Goal: Task Accomplishment & Management: Use online tool/utility

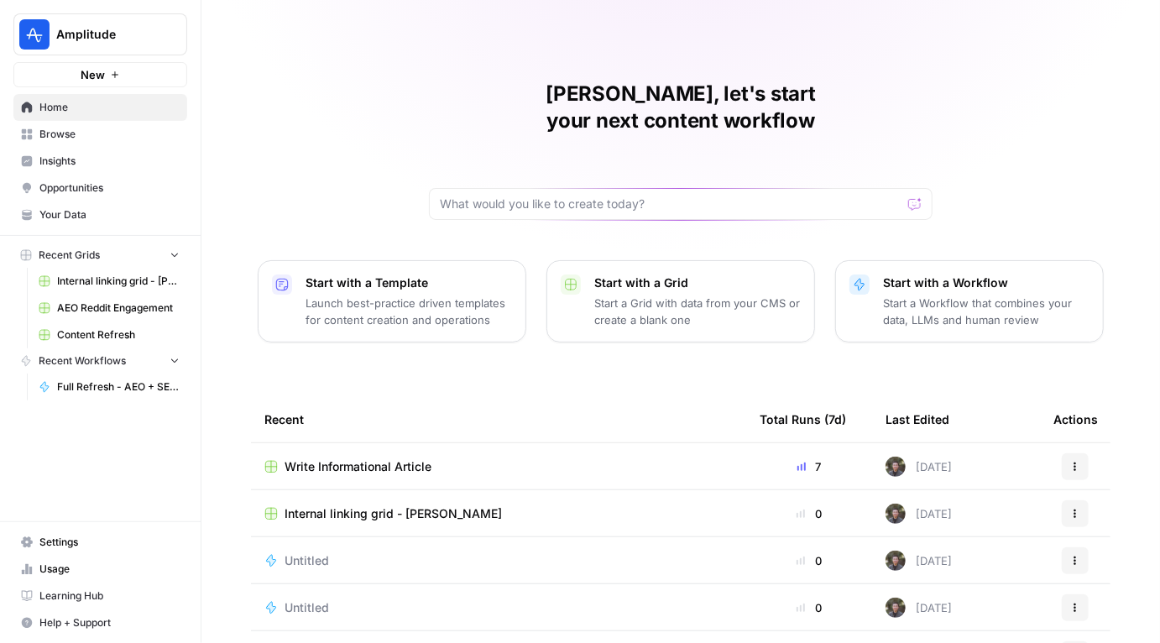
click at [345, 458] on span "Write Informational Article" at bounding box center [357, 466] width 147 height 17
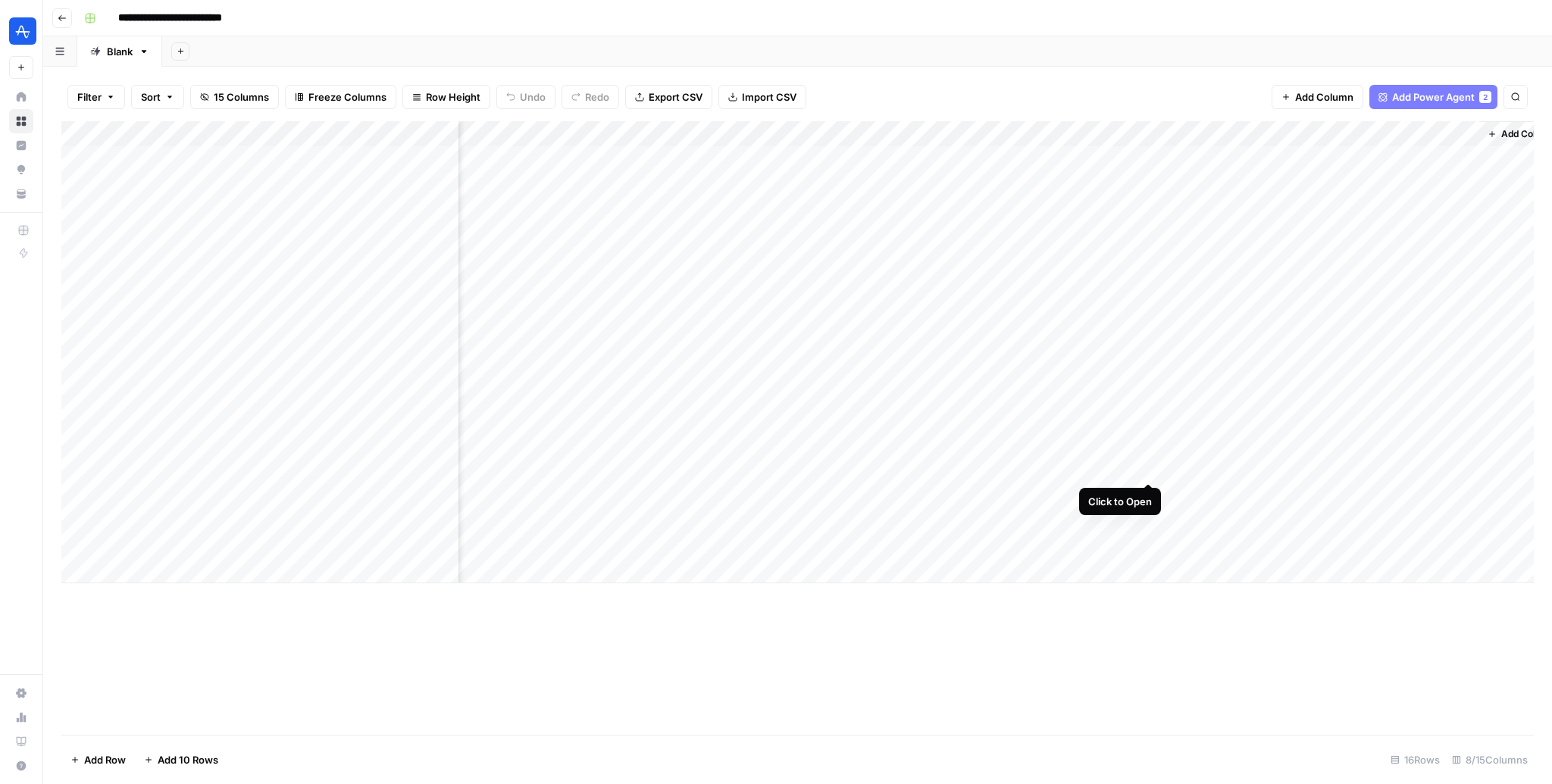
scroll to position [0, 143]
click at [1047, 468] on div "Add Column" at bounding box center [798, 352] width 1473 height 462
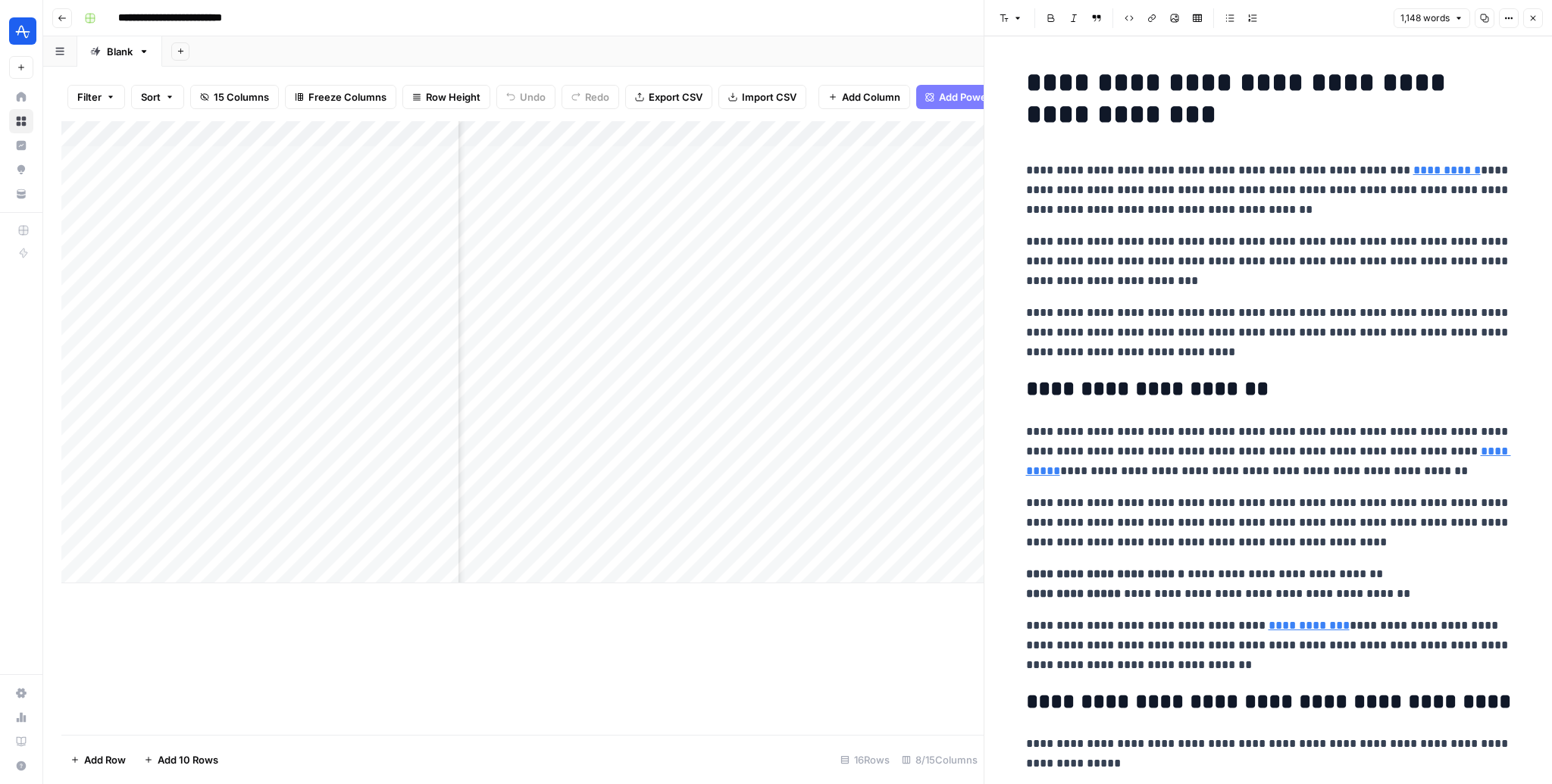
click at [1047, 536] on p "**********" at bounding box center [1268, 522] width 485 height 59
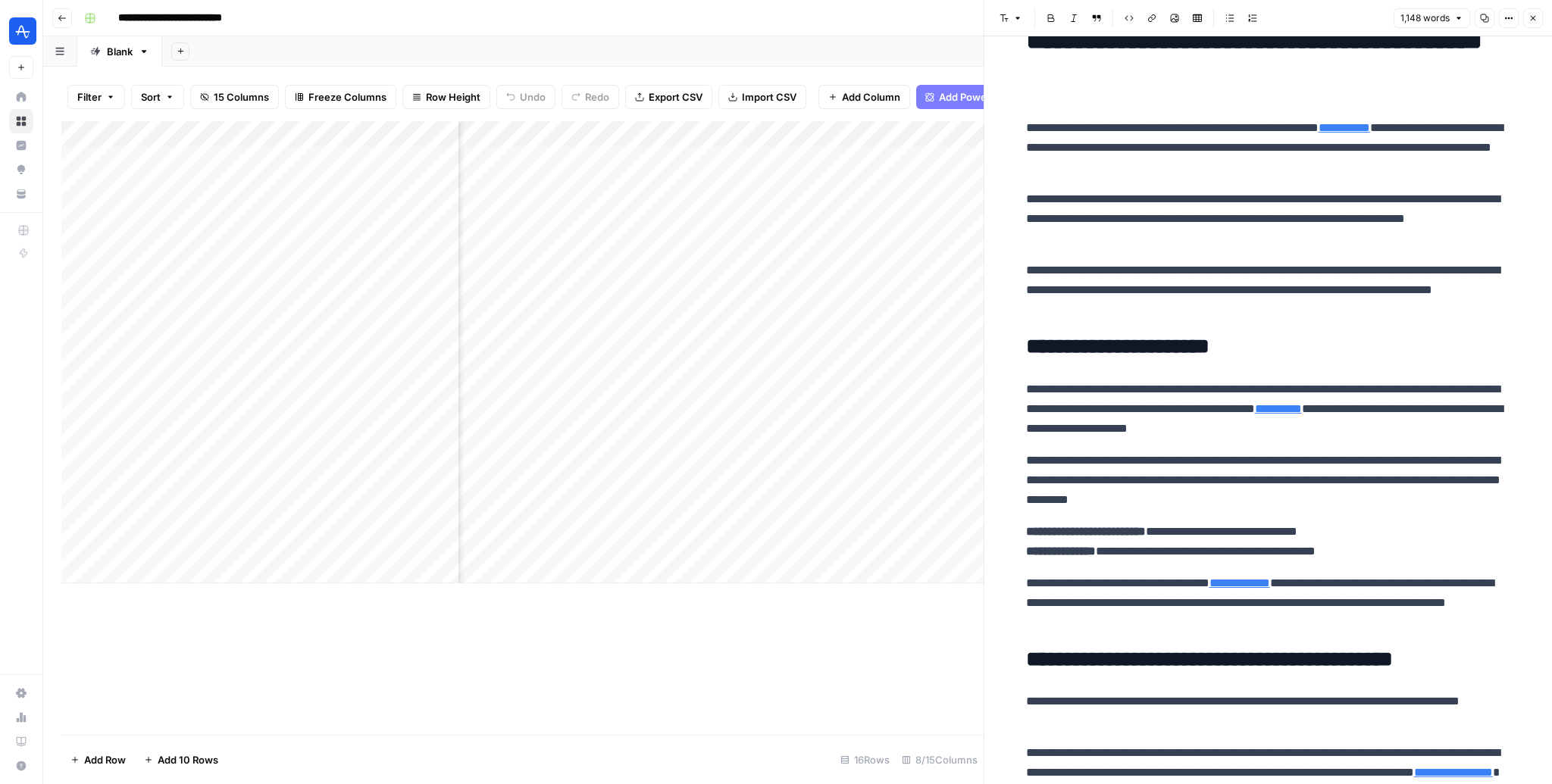
scroll to position [0, 461]
click at [690, 135] on div "Add Column" at bounding box center [522, 352] width 922 height 462
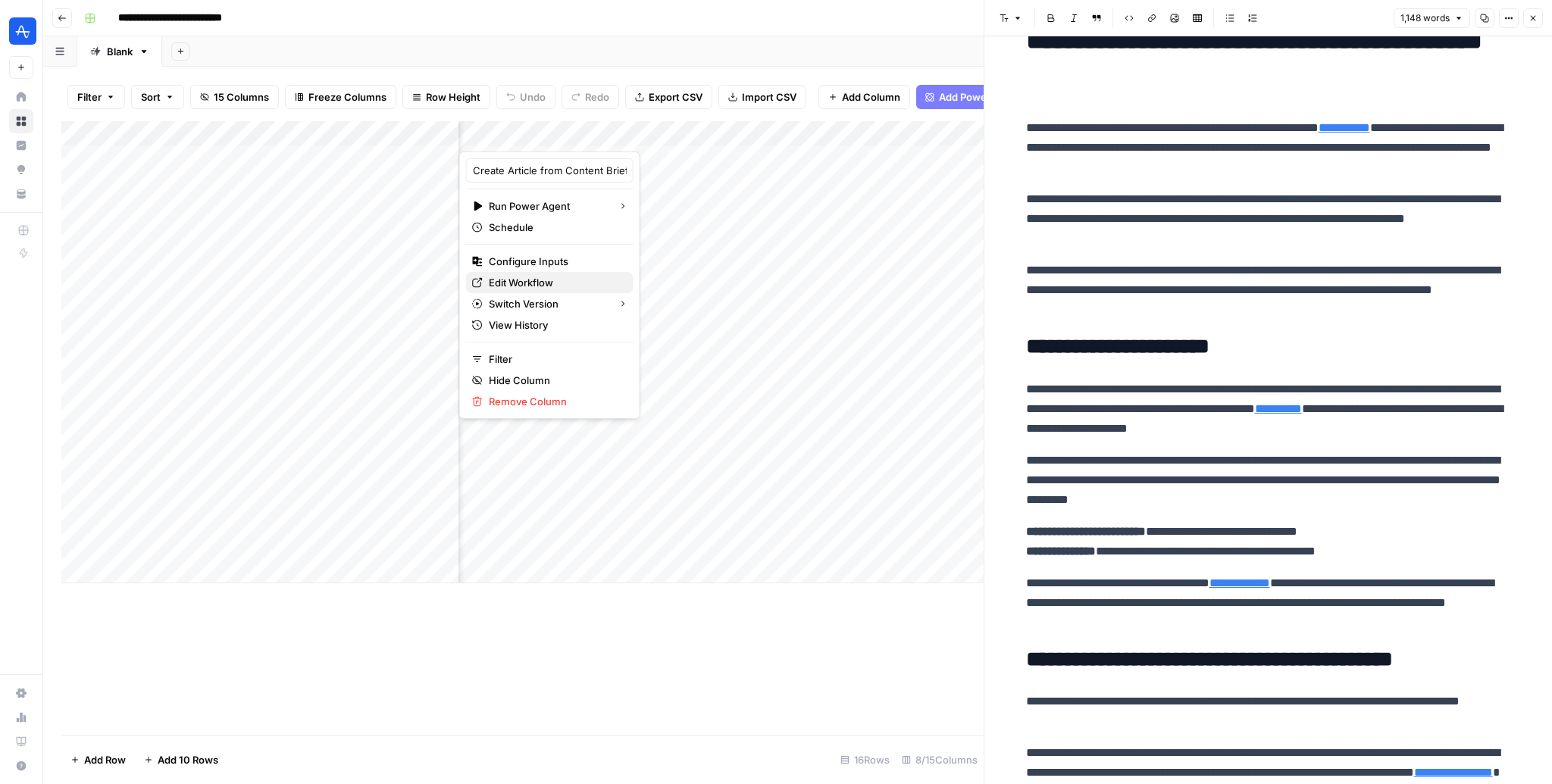
click at [536, 280] on span "Edit Workflow" at bounding box center [555, 283] width 133 height 15
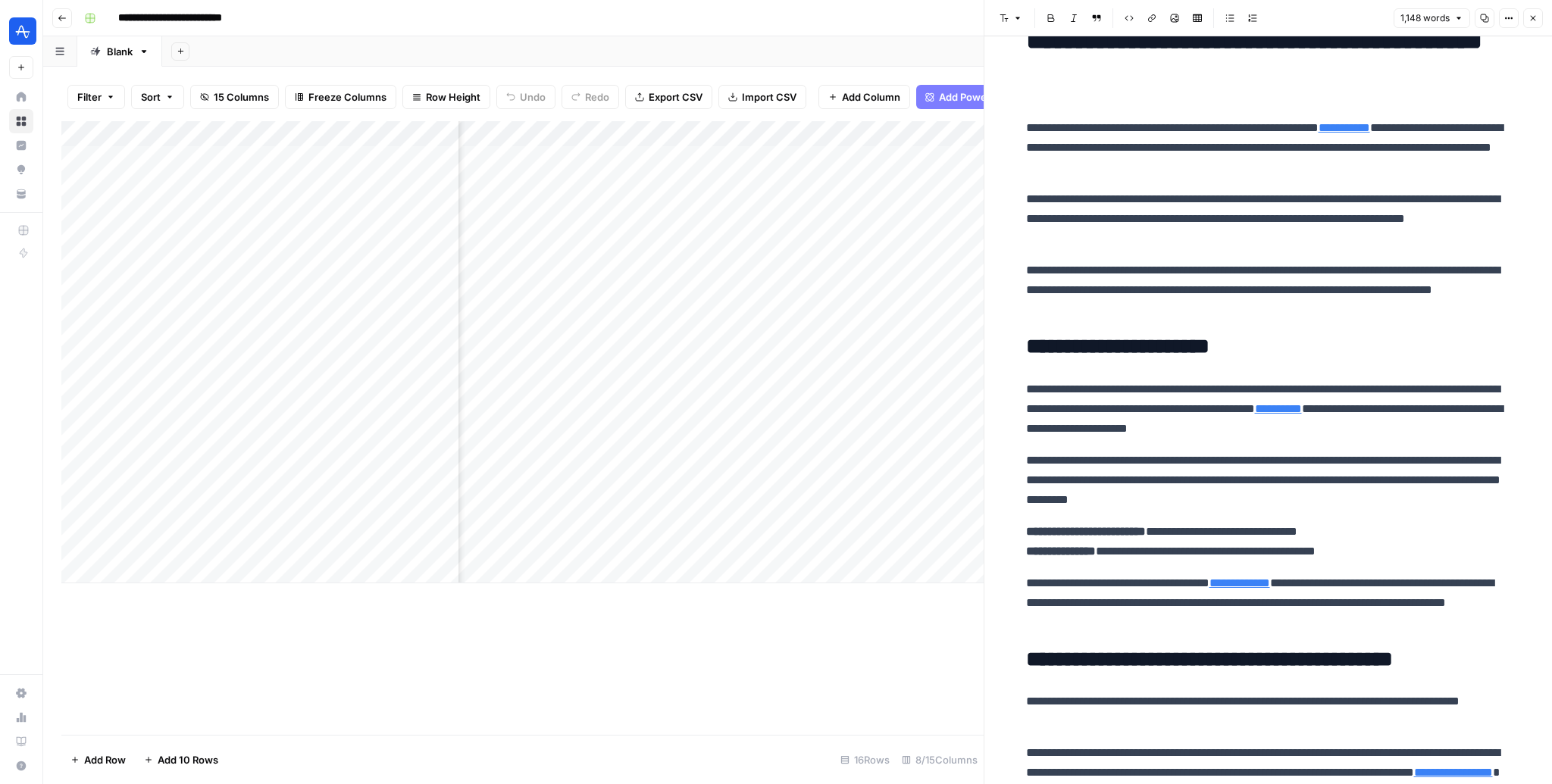
scroll to position [0, 692]
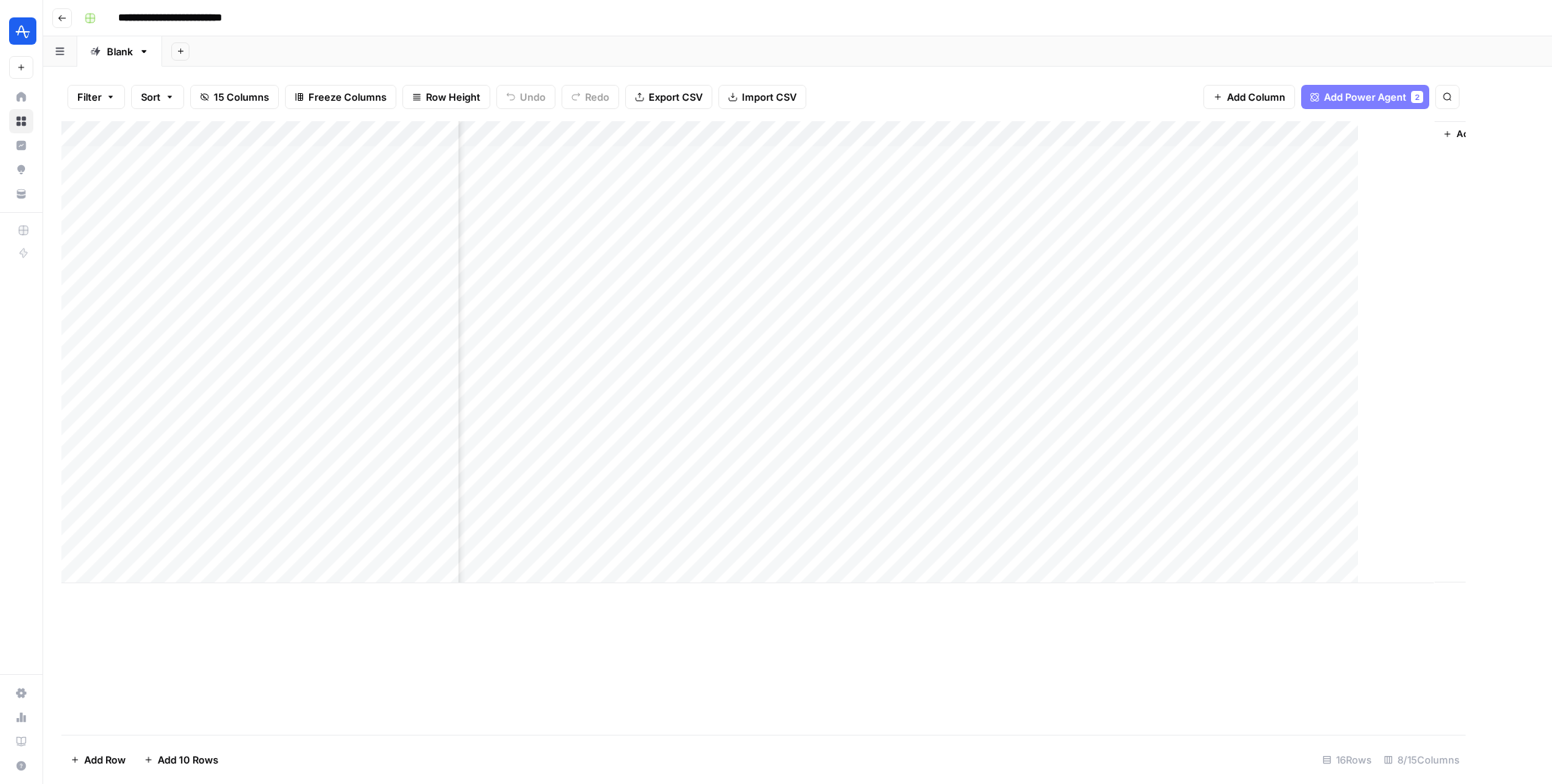
scroll to position [0, 125]
click at [1045, 470] on div "Add Column" at bounding box center [798, 352] width 1473 height 462
click at [1043, 490] on div "Add Column" at bounding box center [798, 352] width 1473 height 462
click at [1042, 514] on div "Add Column" at bounding box center [798, 352] width 1473 height 462
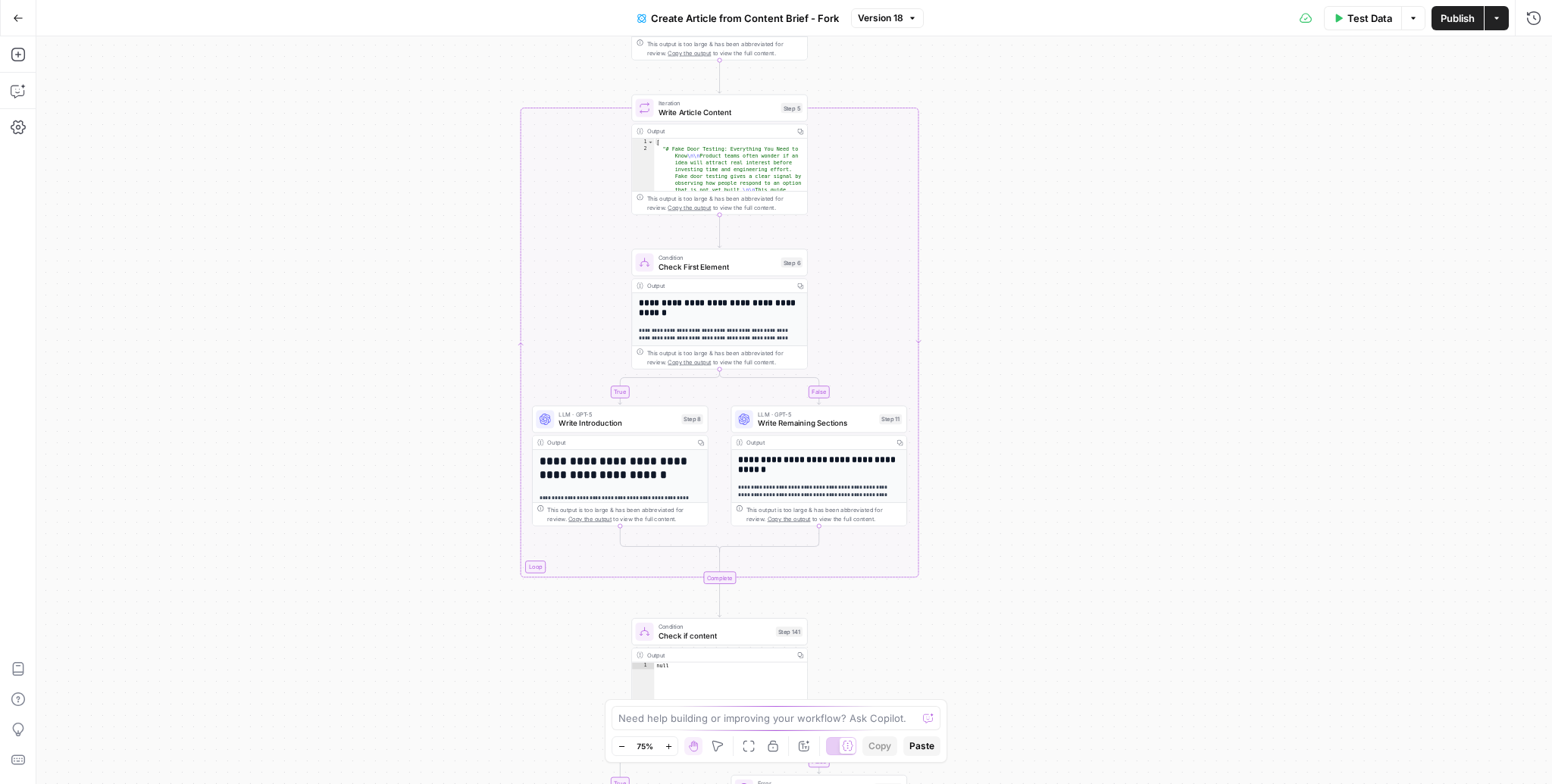
click at [922, 369] on div "true false true false Workflow Input Settings Inputs Google Search Google Searc…" at bounding box center [794, 410] width 1516 height 748
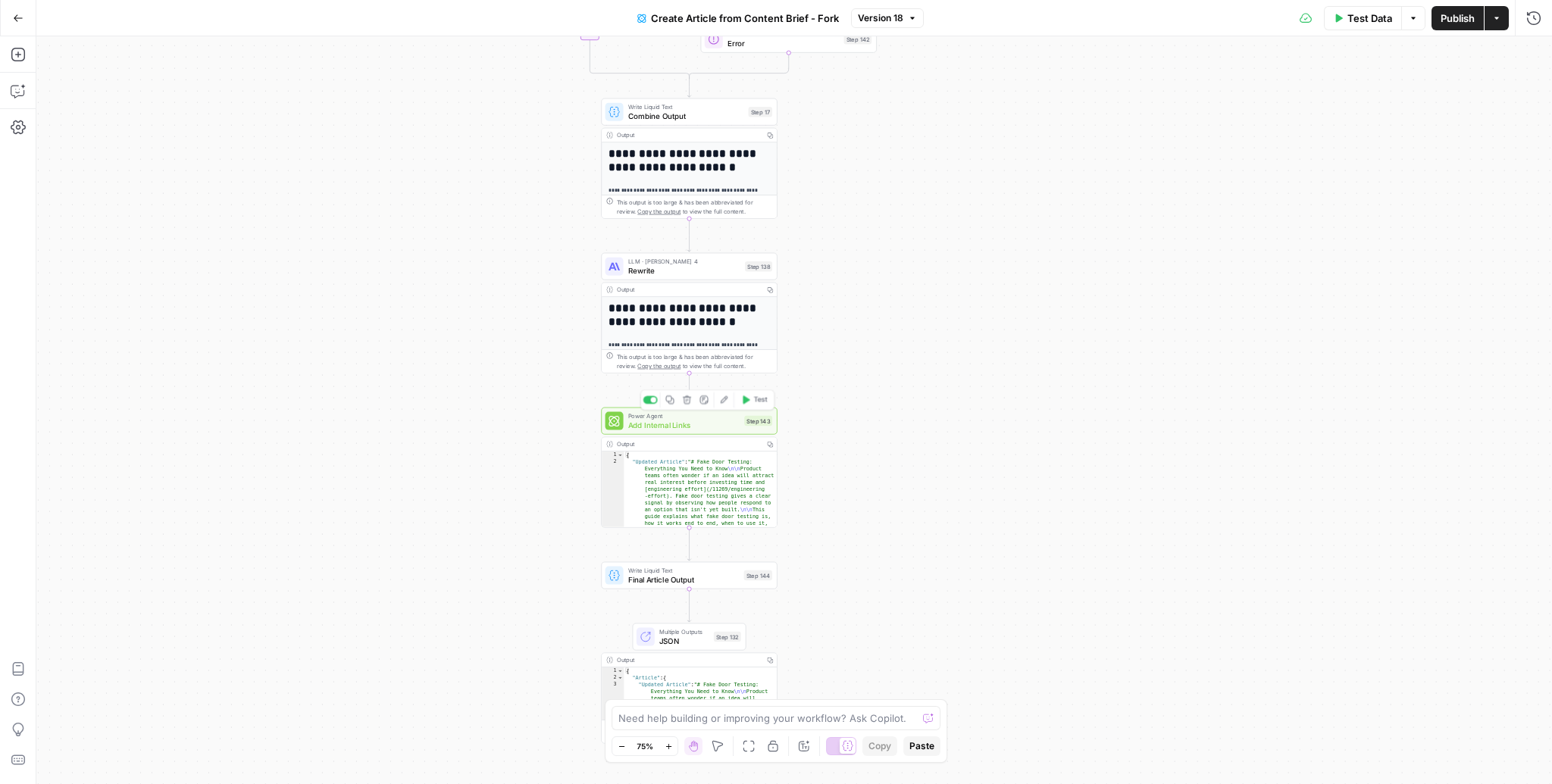
click at [715, 419] on span "Add Internal Links" at bounding box center [685, 425] width 112 height 12
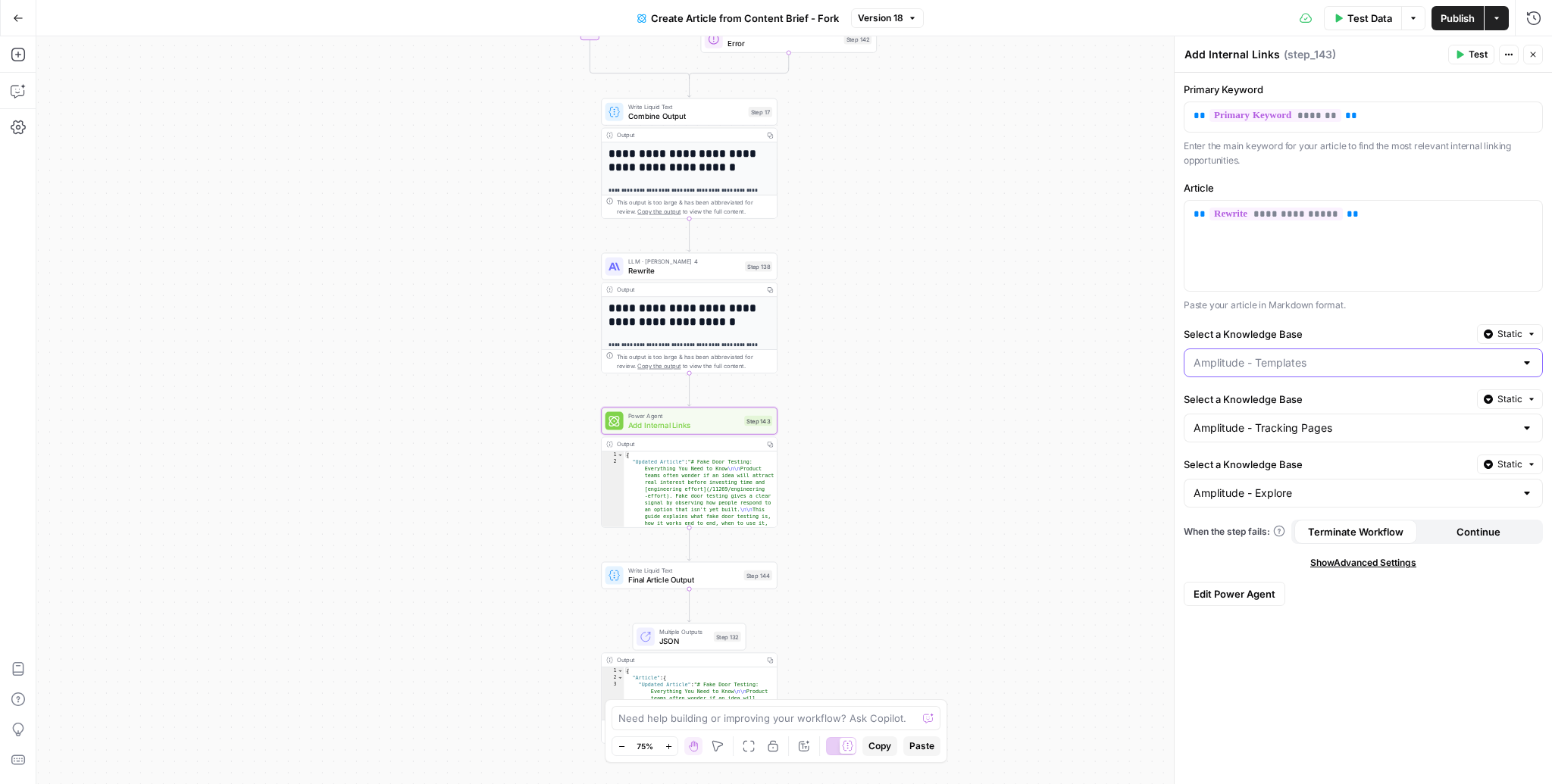
click at [1372, 357] on input "Select a Knowledge Base" at bounding box center [1354, 362] width 322 height 15
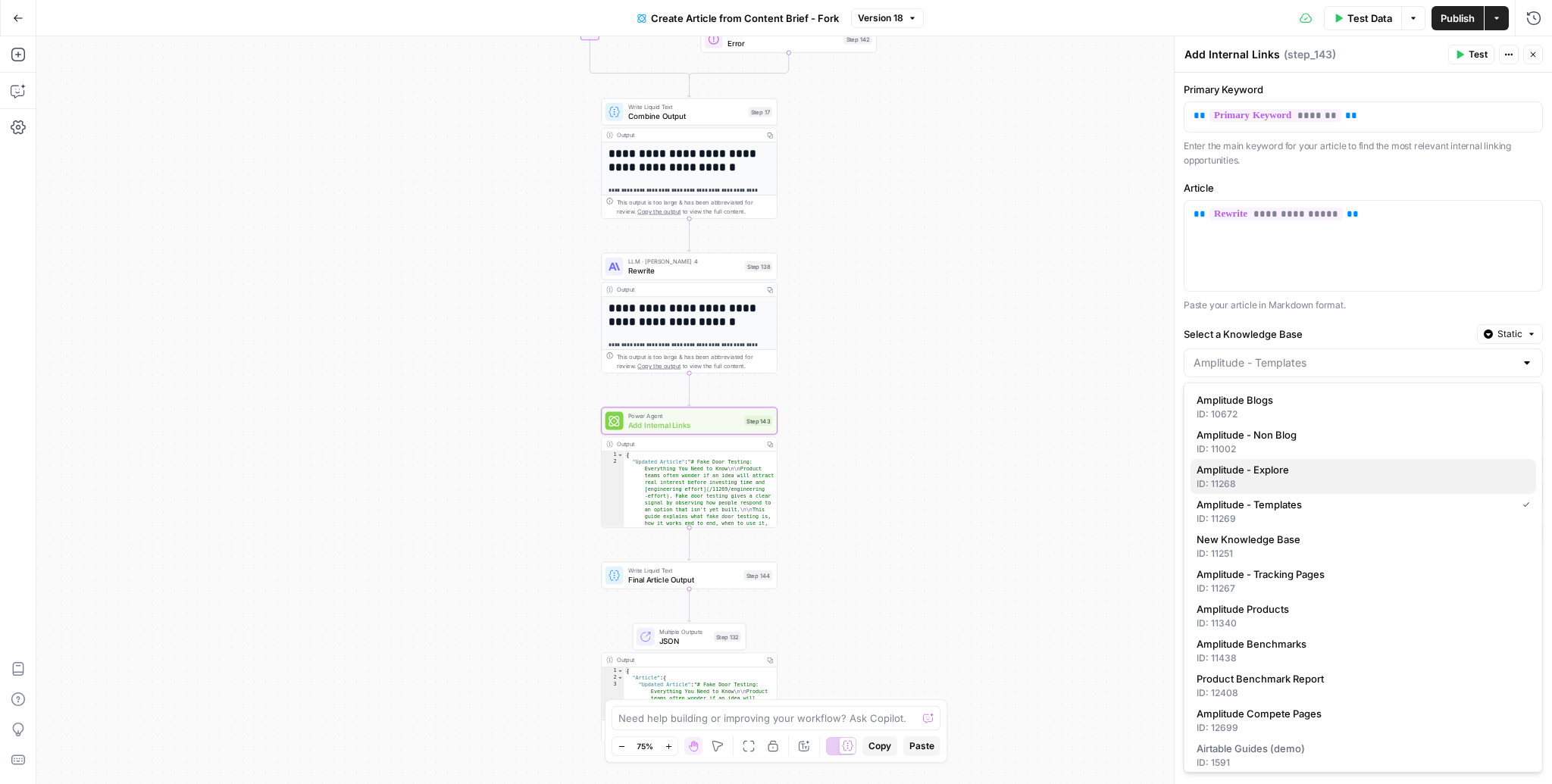
click at [1298, 472] on span "Amplitude - Explore" at bounding box center [1360, 470] width 327 height 15
type input "Amplitude - Explore"
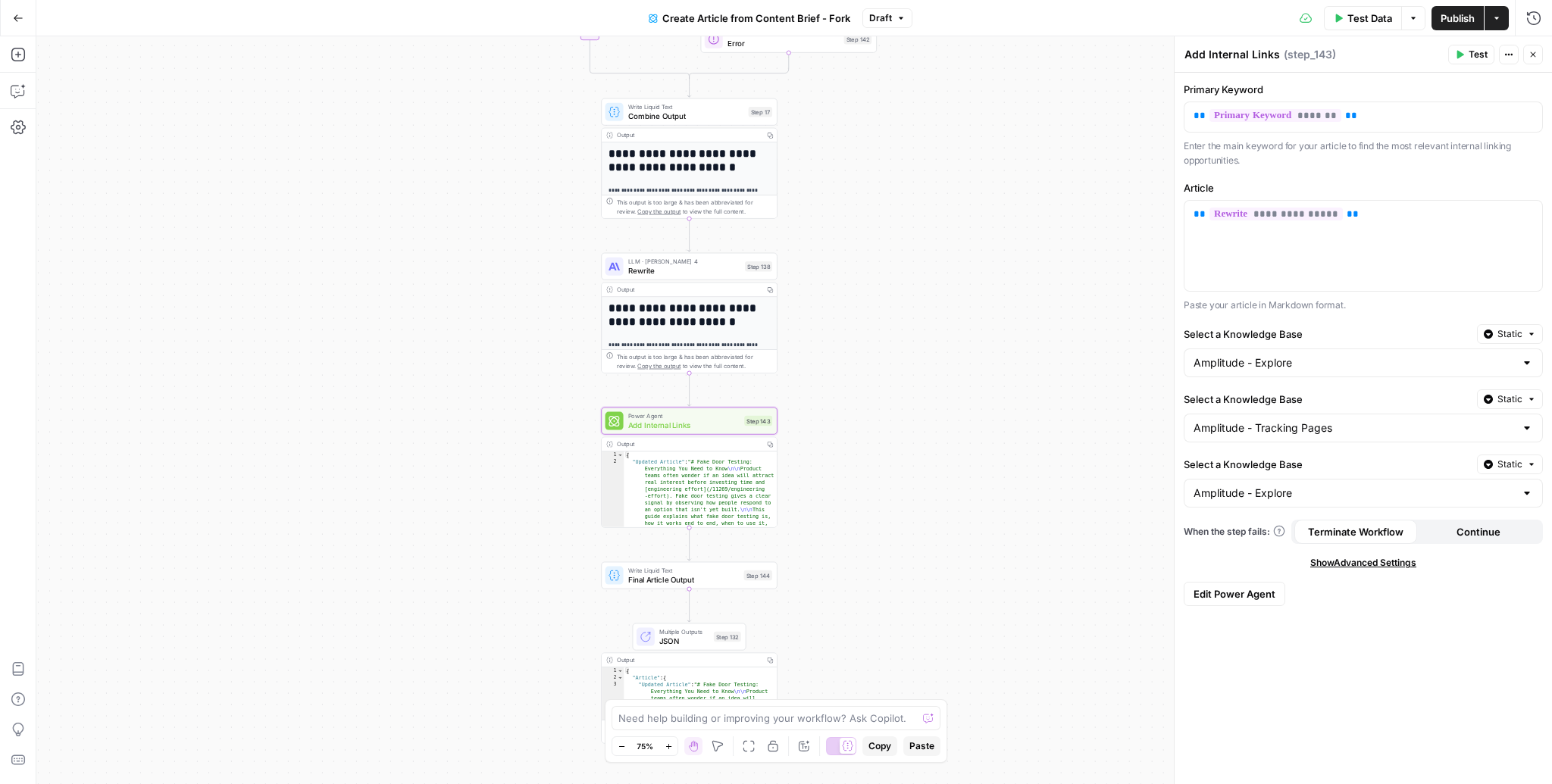
click at [1279, 500] on div "Amplitude - Explore" at bounding box center [1364, 493] width 360 height 29
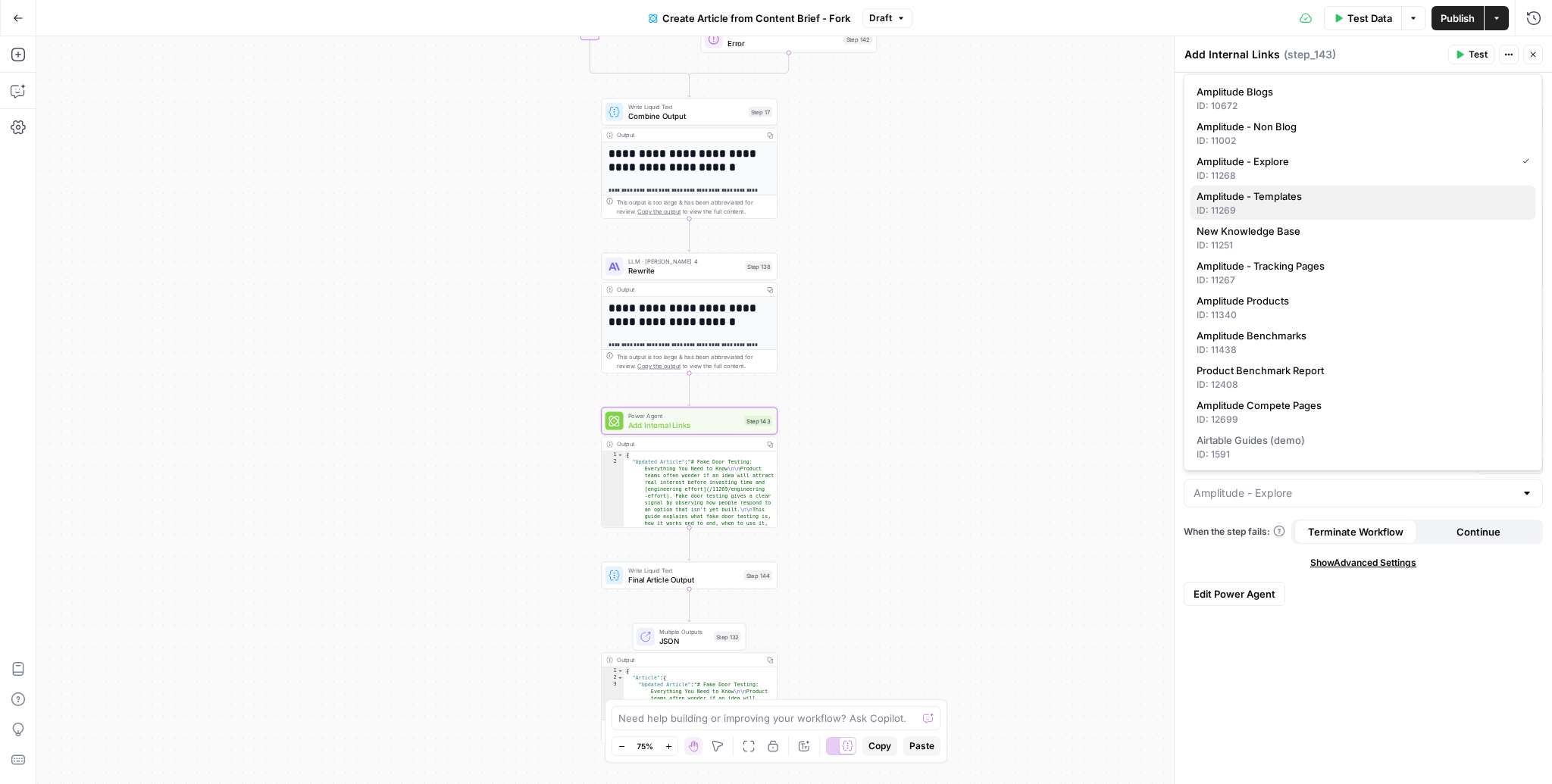
click at [1313, 203] on span "Amplitude - Templates" at bounding box center [1360, 196] width 327 height 15
type input "Amplitude - Templates"
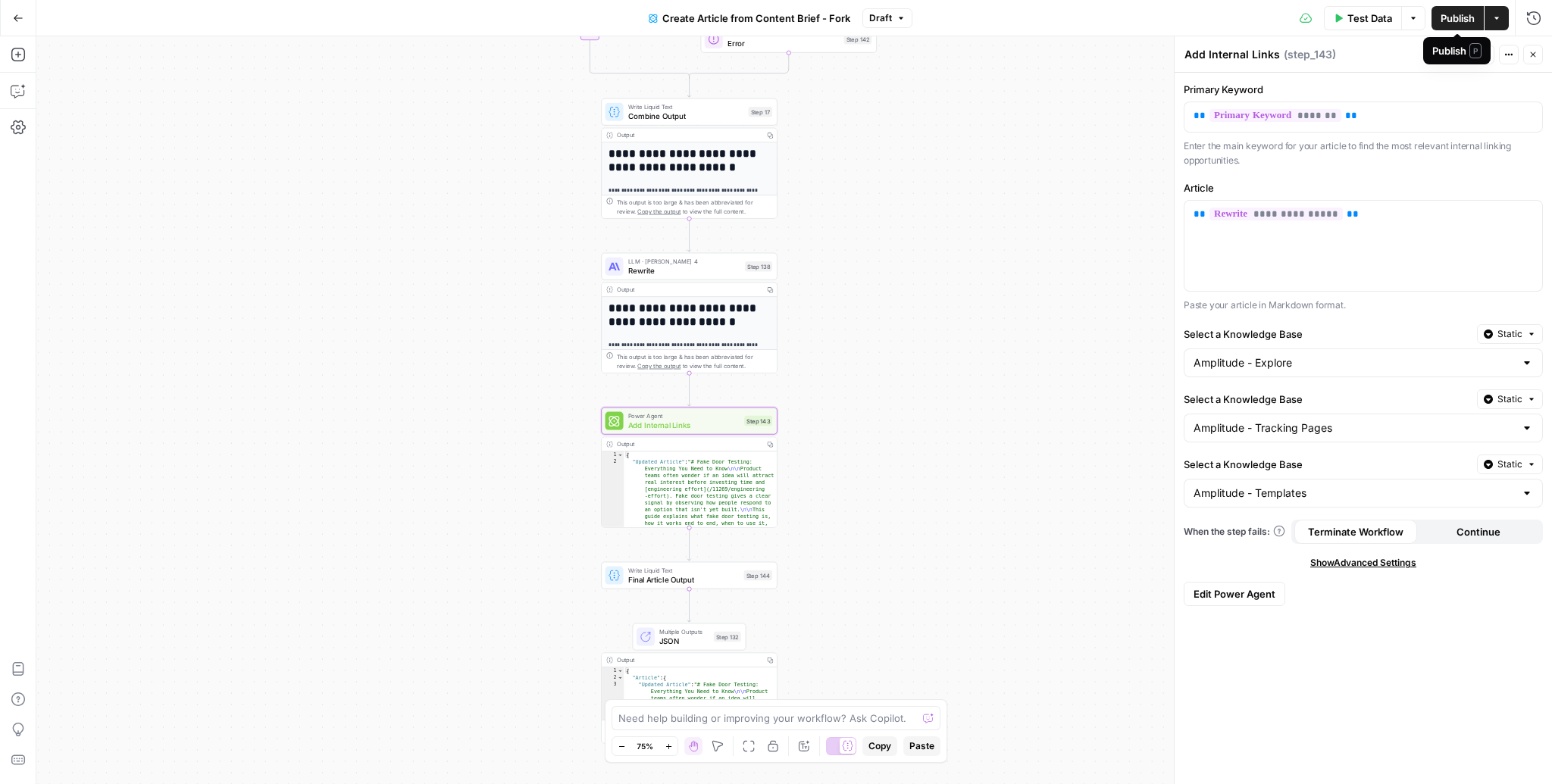
click at [1460, 21] on span "Publish" at bounding box center [1458, 18] width 34 height 15
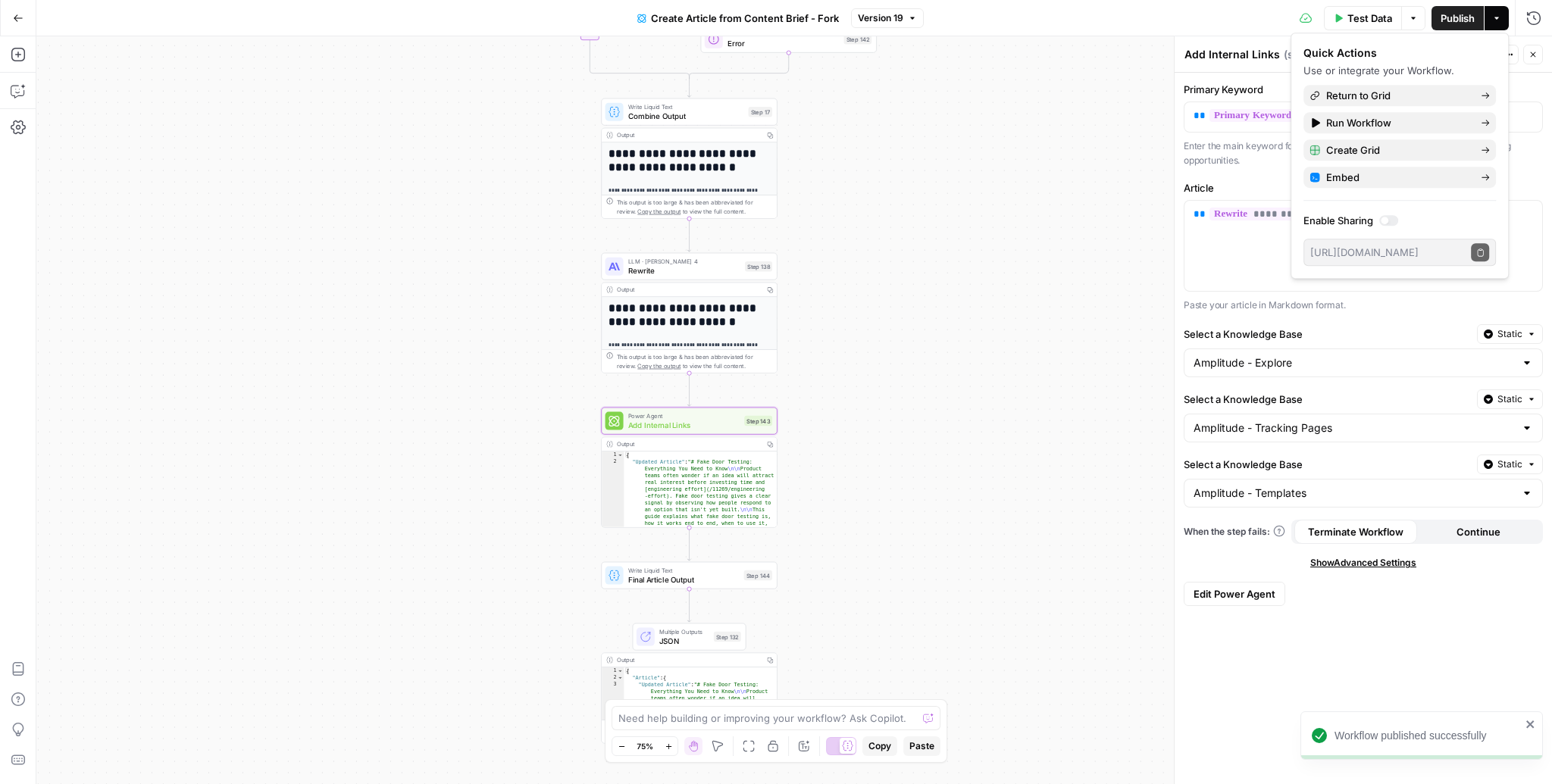
click at [692, 422] on span "Add Internal Links" at bounding box center [685, 425] width 112 height 12
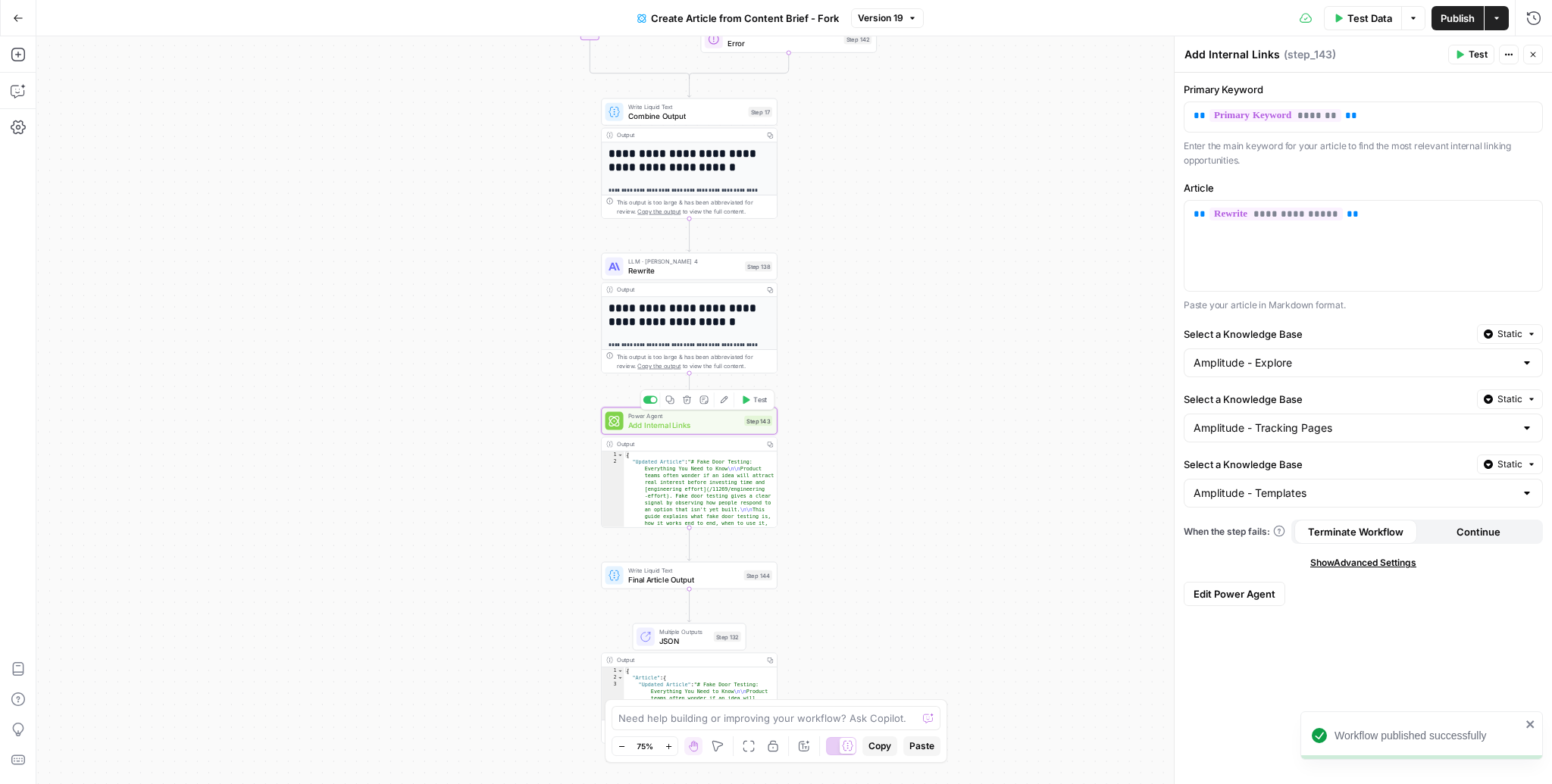
click at [726, 399] on icon "button" at bounding box center [724, 400] width 9 height 9
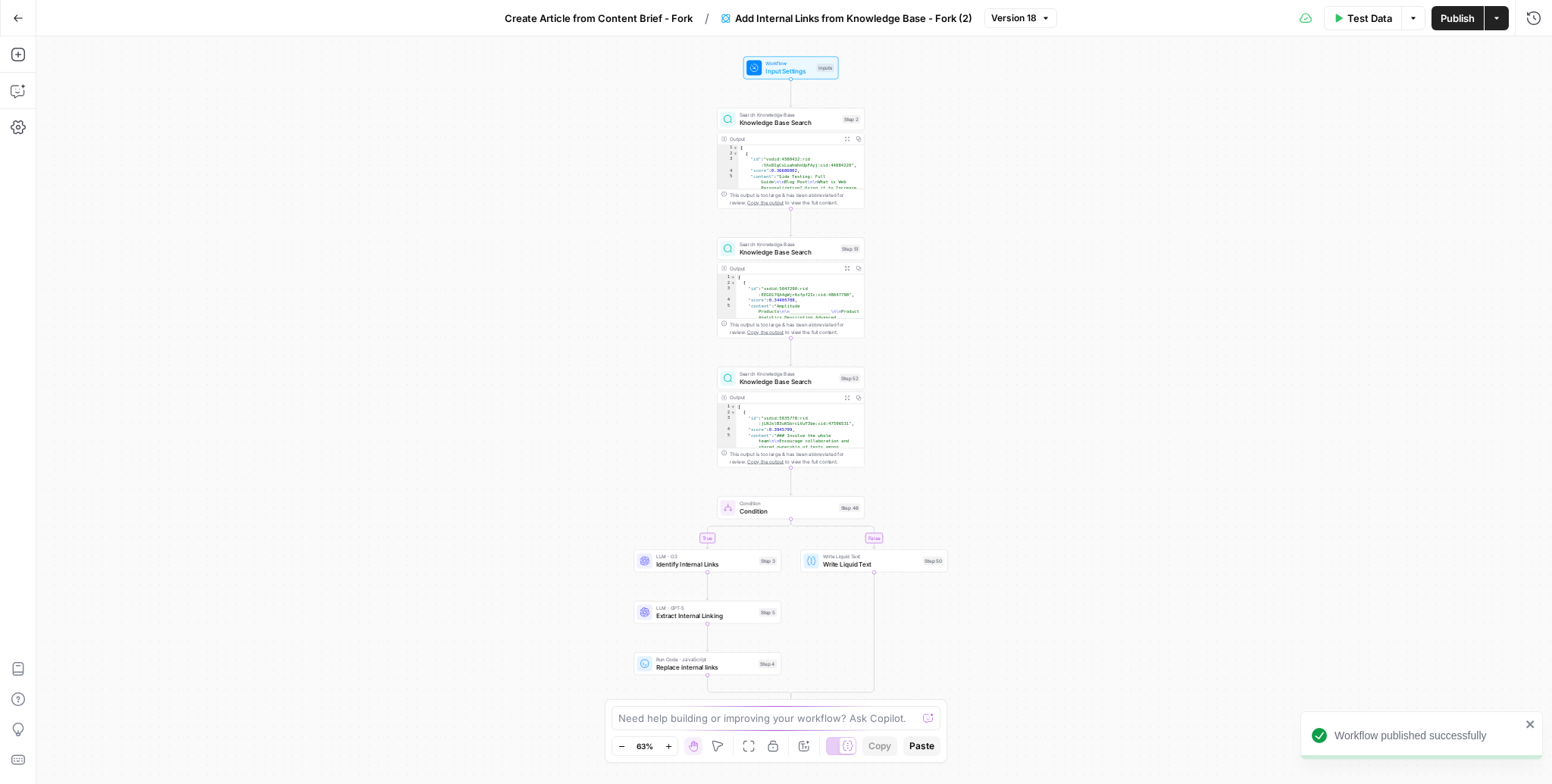
click at [800, 125] on span "Knowledge Base Search" at bounding box center [790, 123] width 99 height 10
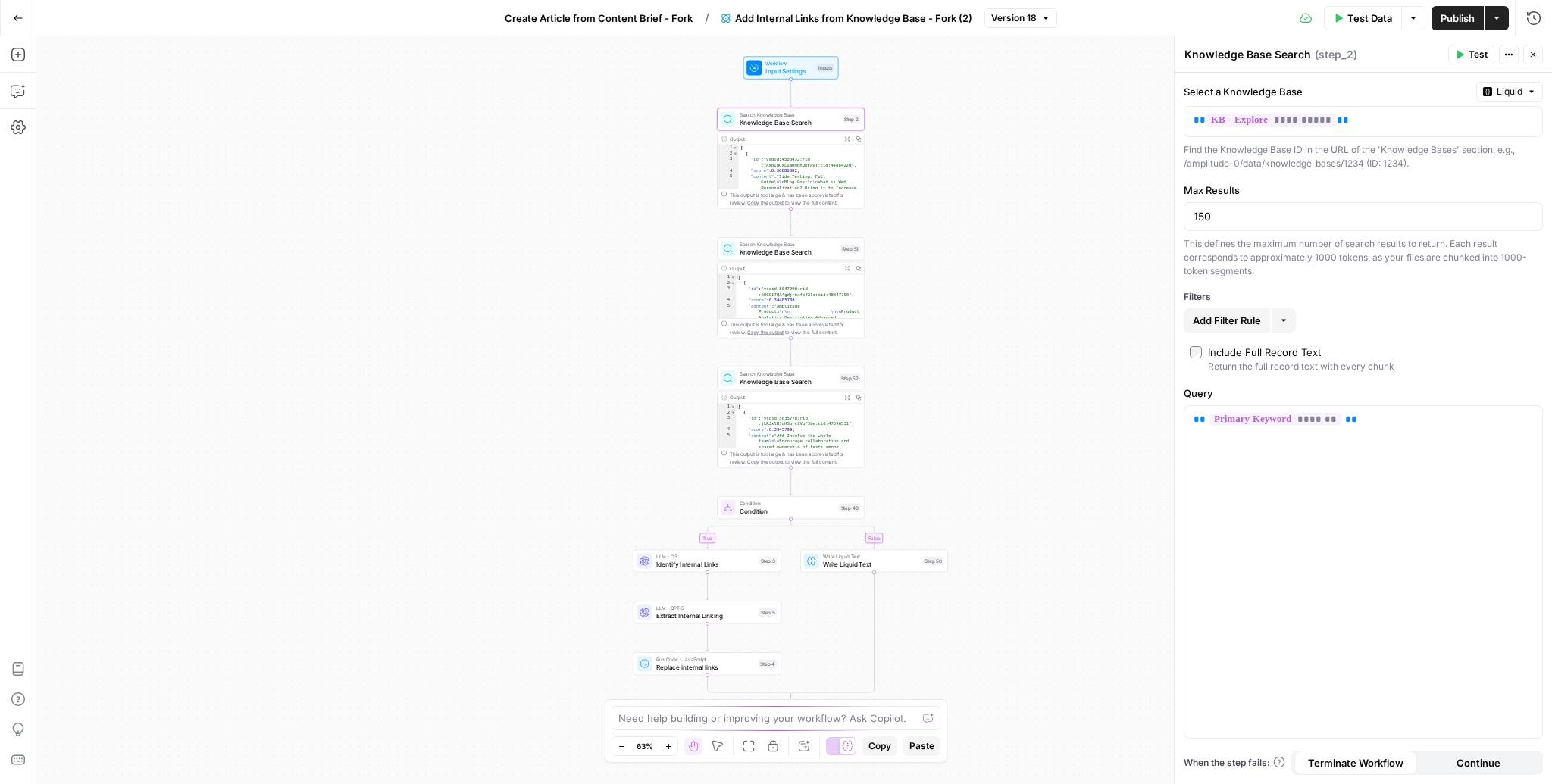
type textarea "**********"
click at [815, 305] on div "[ { "id" : "vsdid:5047290:rid :EEGO17QA4gWjr6xfpf2Ic:cid:48647790" , "score" : …" at bounding box center [800, 725] width 128 height 901
click at [817, 252] on span "Knowledge Base Search" at bounding box center [788, 252] width 97 height 10
click at [814, 378] on span "Knowledge Base Search" at bounding box center [788, 381] width 97 height 10
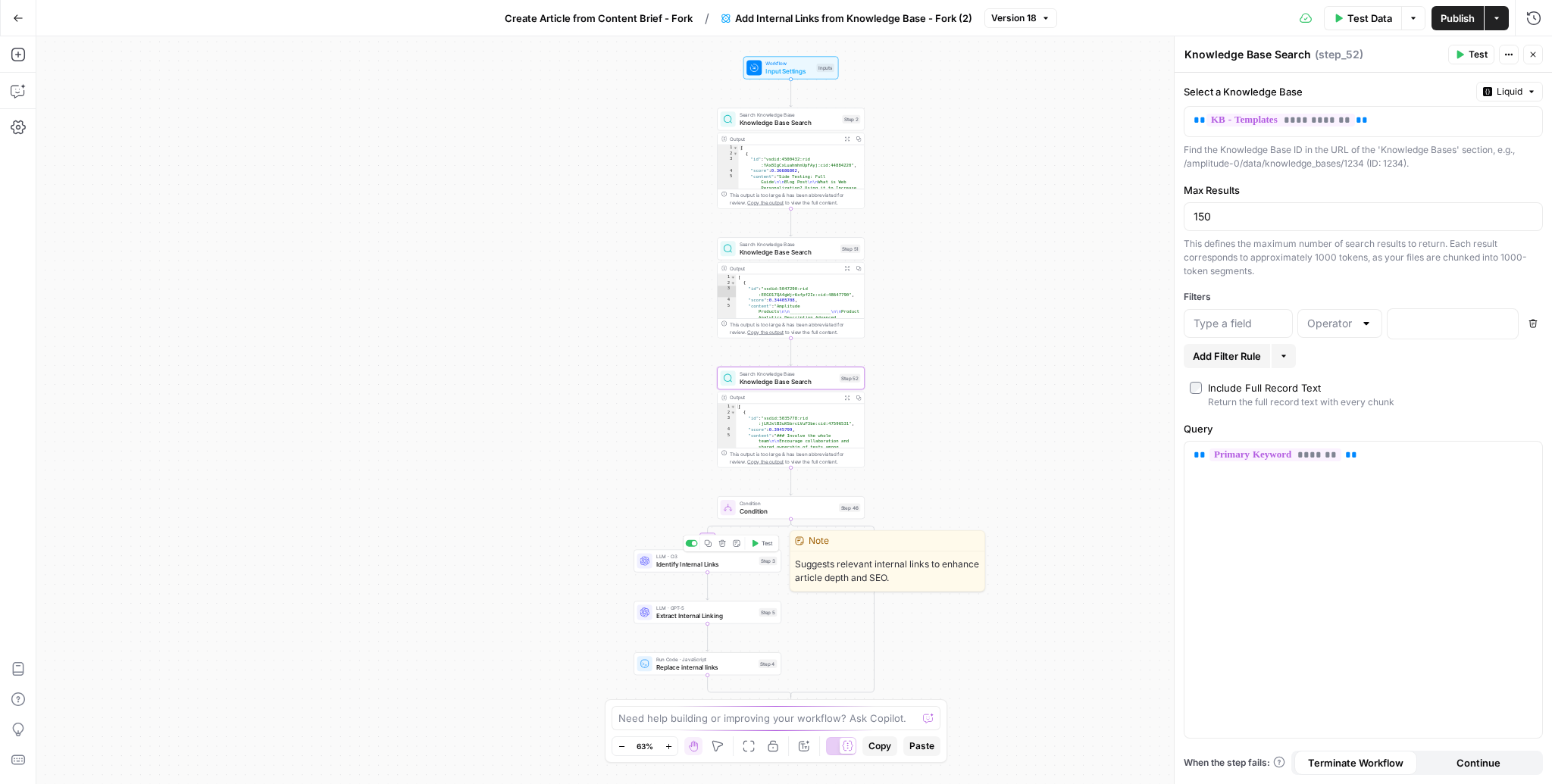
click at [714, 565] on span "Identify Internal Links" at bounding box center [706, 565] width 99 height 10
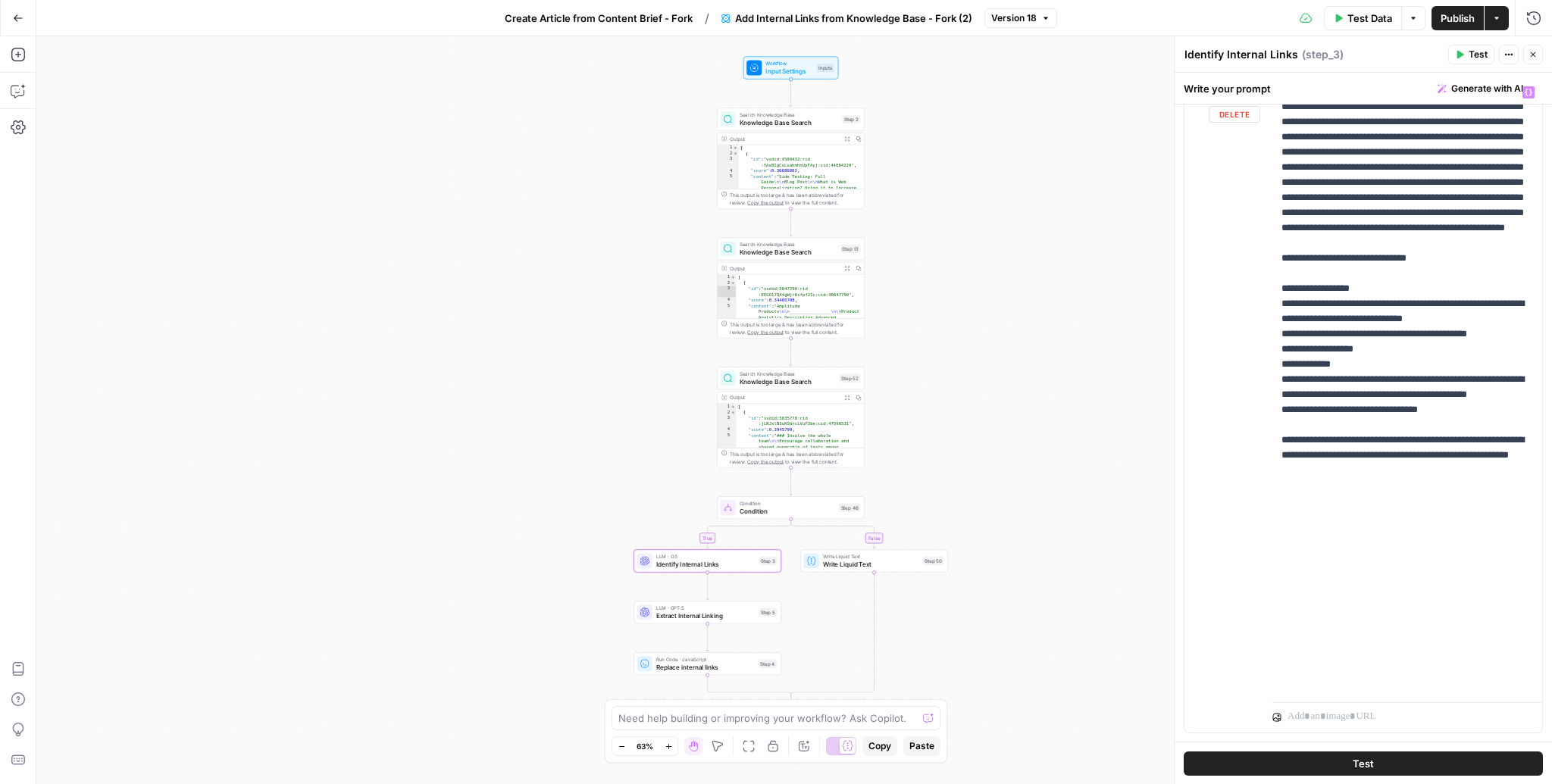
scroll to position [275, 0]
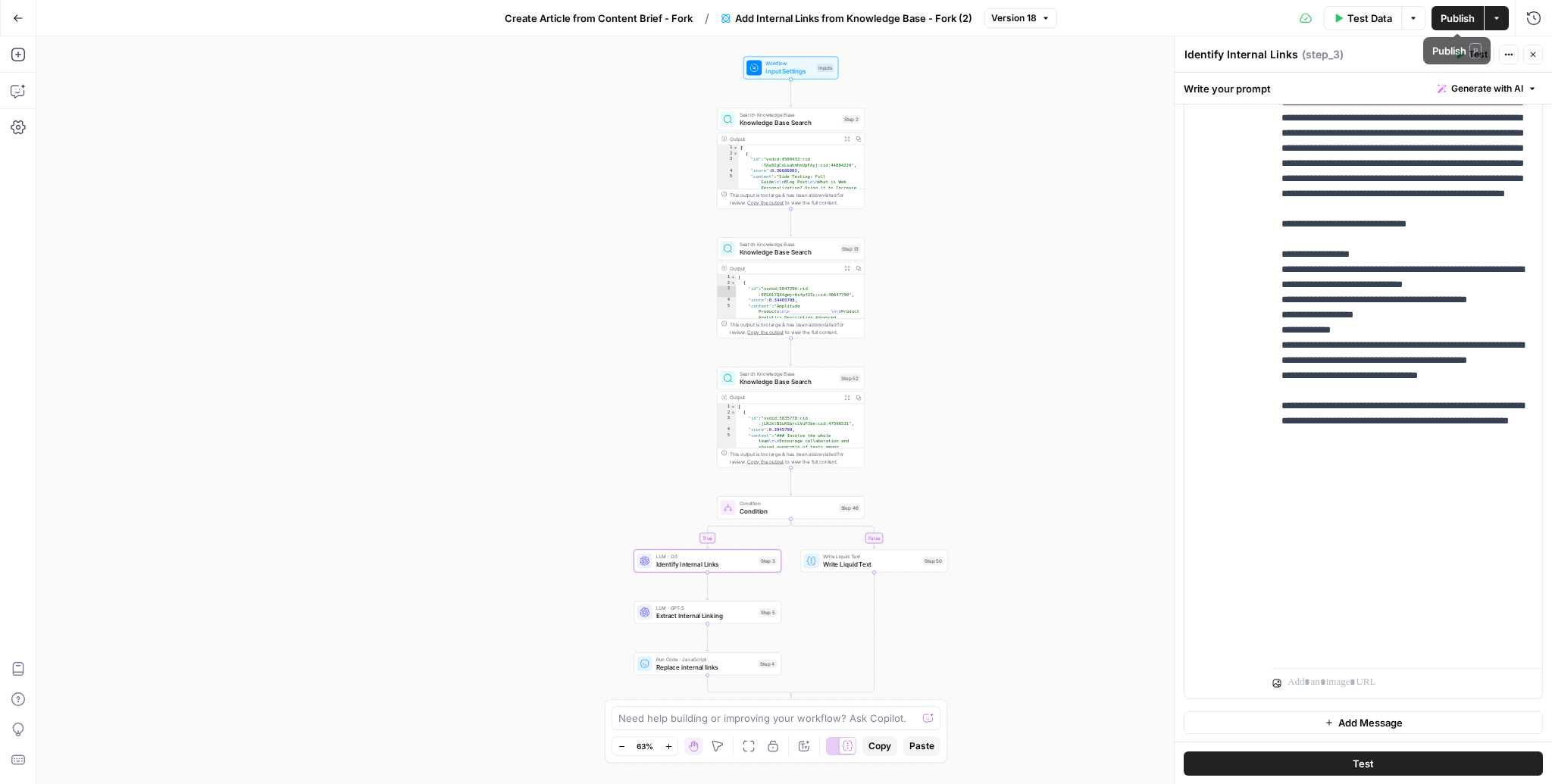
click at [1458, 14] on span "Publish" at bounding box center [1458, 18] width 34 height 15
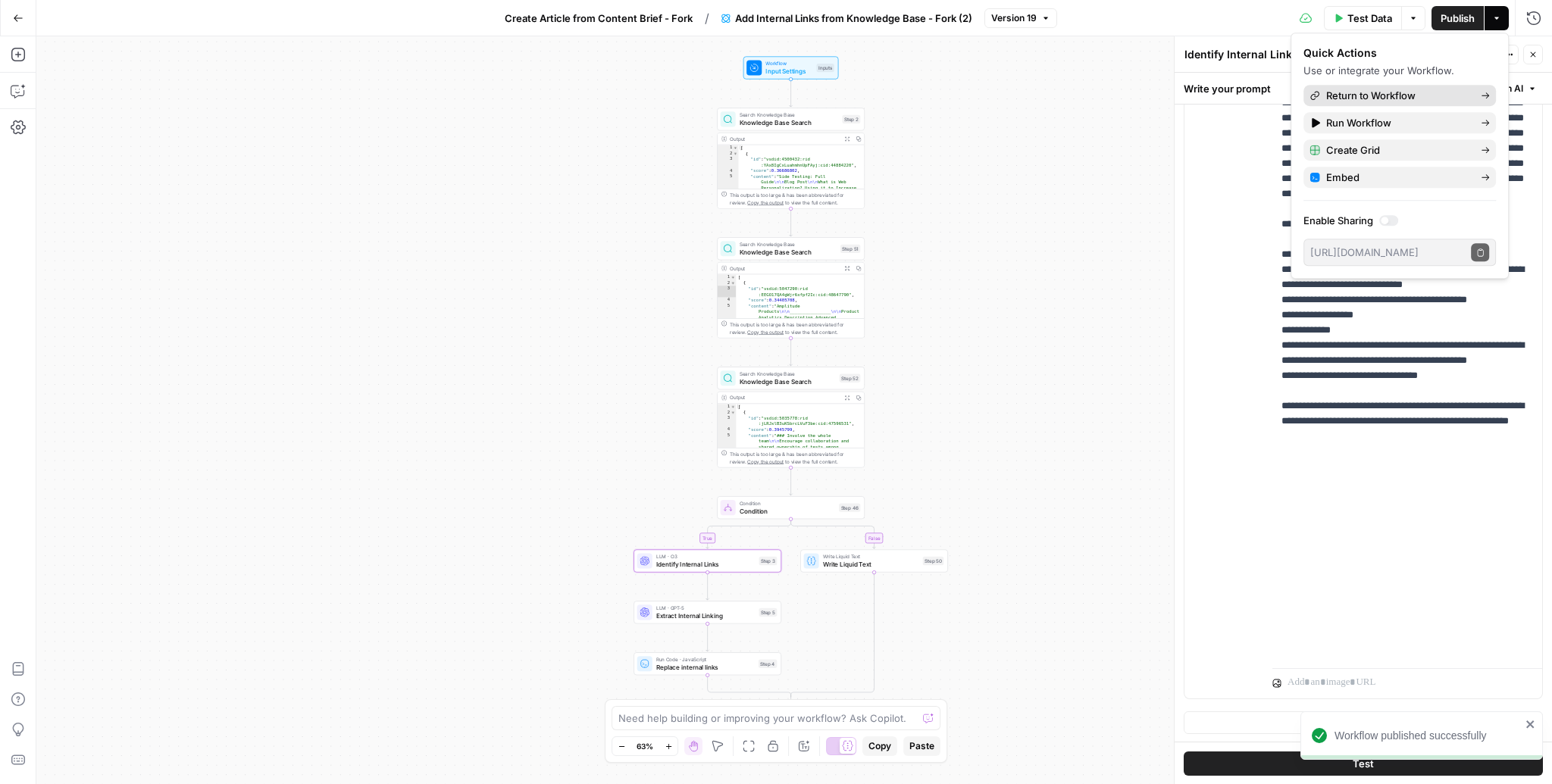
click at [1377, 89] on span "Return to Workflow" at bounding box center [1398, 95] width 143 height 15
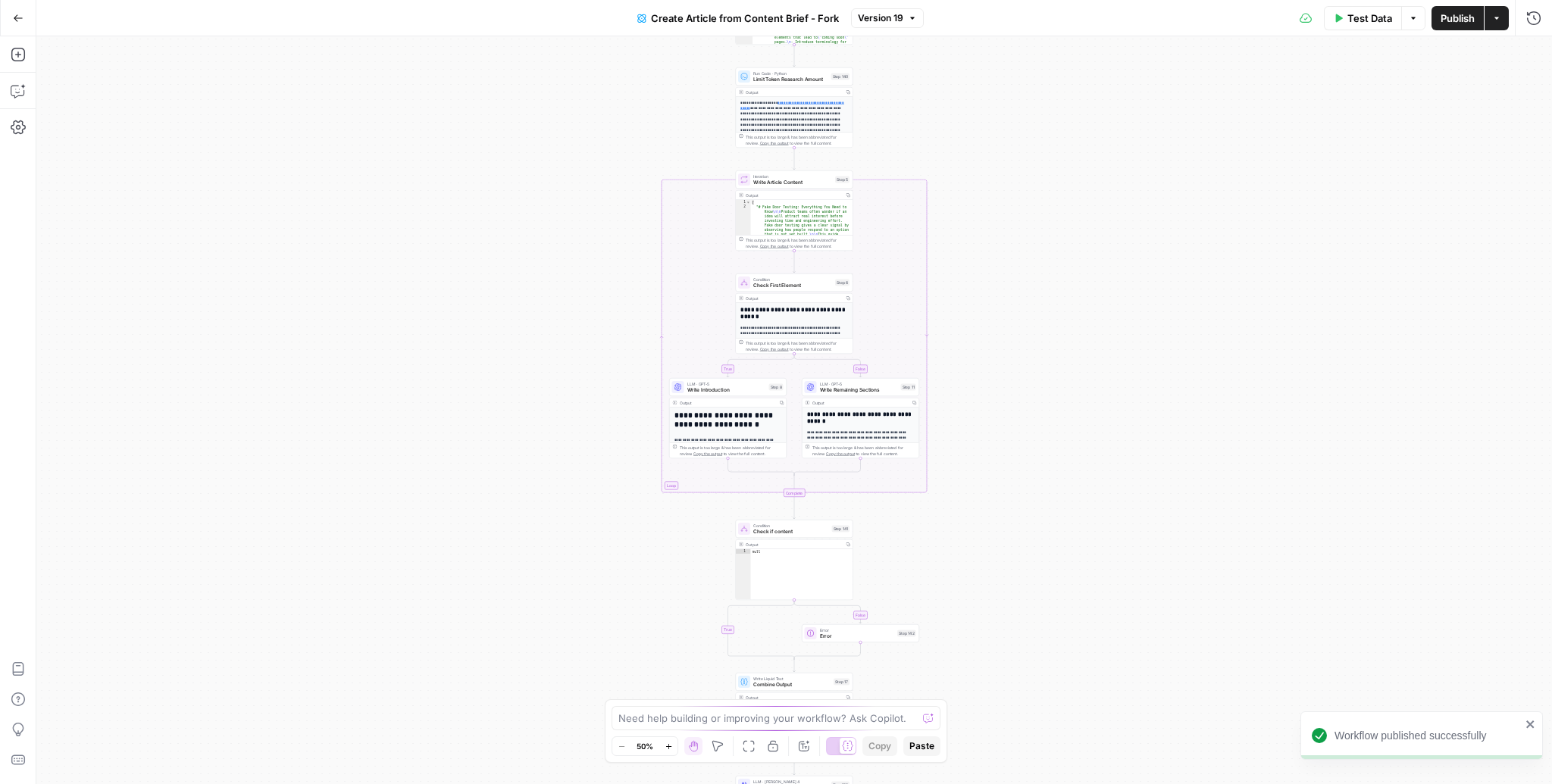
click at [1454, 21] on span "Publish" at bounding box center [1458, 18] width 34 height 15
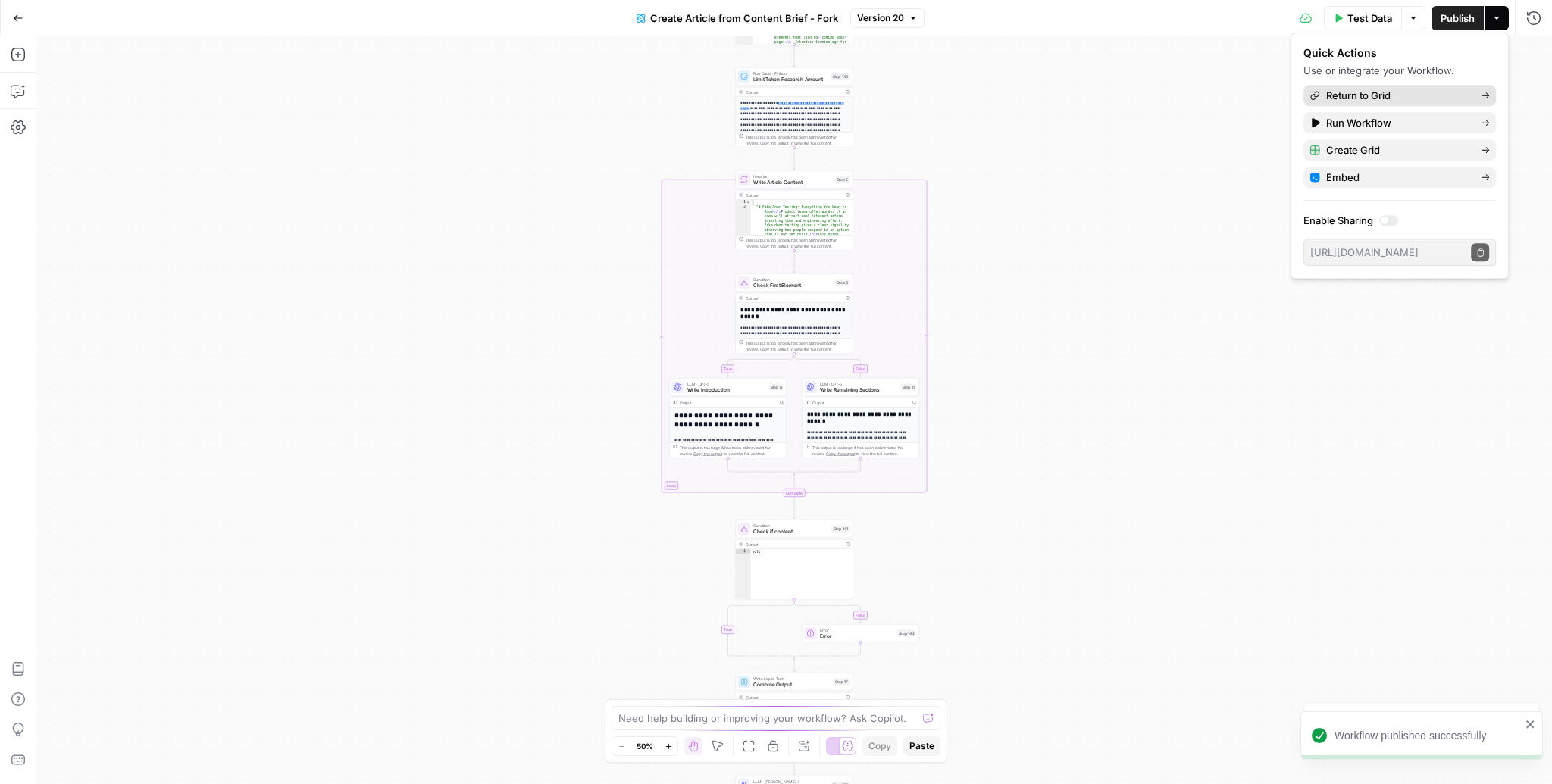
click at [1424, 86] on link "Return to Grid" at bounding box center [1399, 95] width 192 height 21
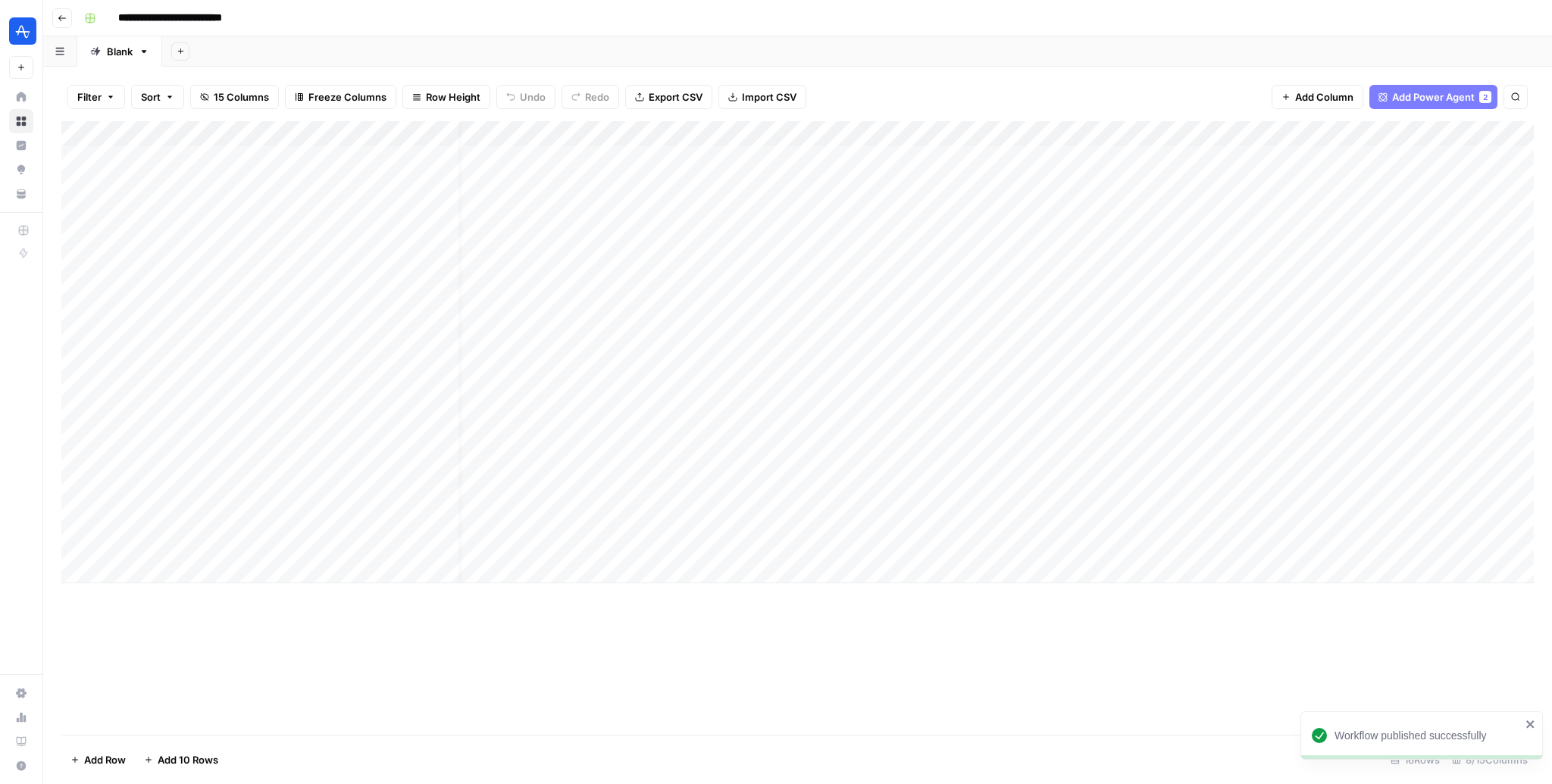
scroll to position [0, 143]
click at [1025, 469] on div "Add Column" at bounding box center [798, 352] width 1473 height 462
click at [1024, 492] on div "Add Column" at bounding box center [798, 352] width 1473 height 462
click at [1024, 519] on div "Add Column" at bounding box center [798, 352] width 1473 height 462
